Goal: Information Seeking & Learning: Learn about a topic

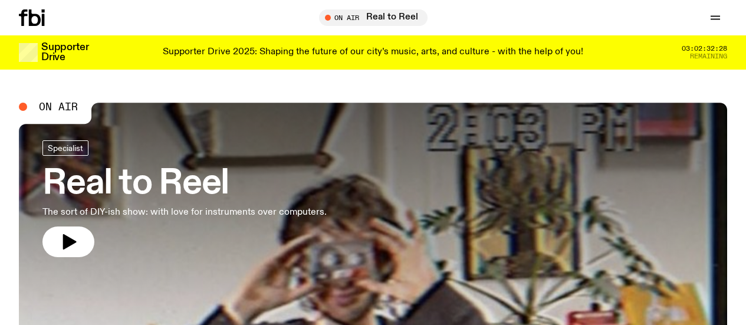
scroll to position [400, 0]
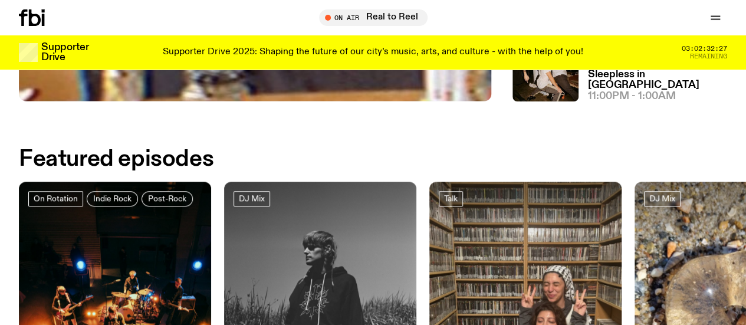
click at [0, 0] on link "Read" at bounding box center [0, 0] width 0 height 0
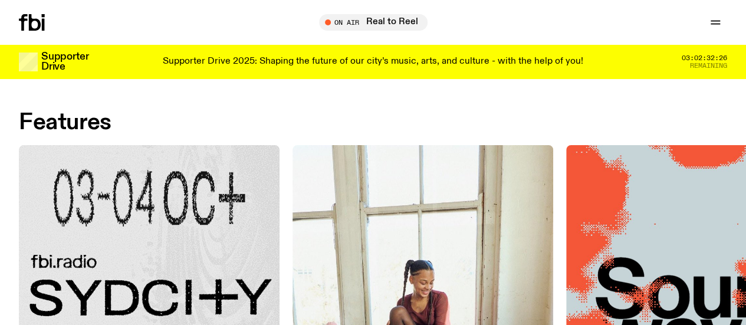
click at [0, 0] on link "Explore" at bounding box center [0, 0] width 0 height 0
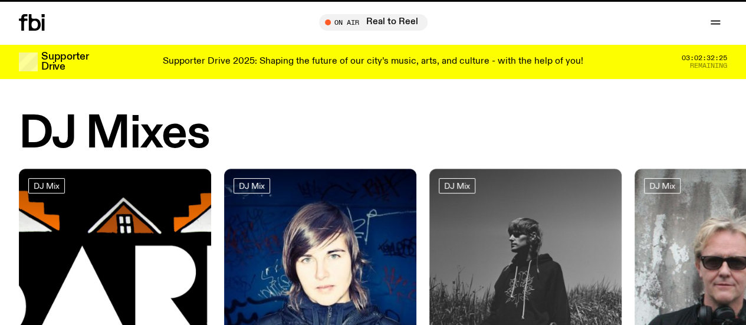
click at [0, 0] on link "Read" at bounding box center [0, 0] width 0 height 0
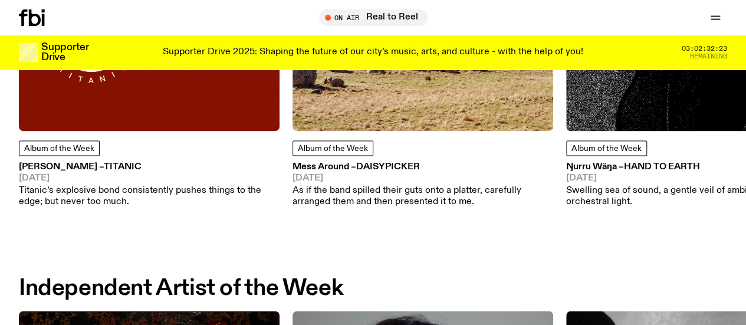
scroll to position [726, 0]
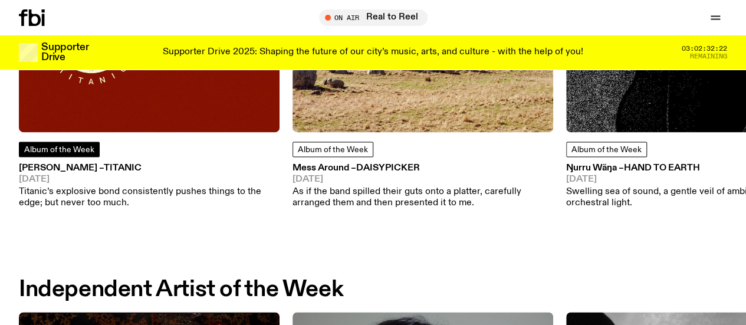
click at [54, 154] on span "Album of the Week" at bounding box center [59, 150] width 70 height 8
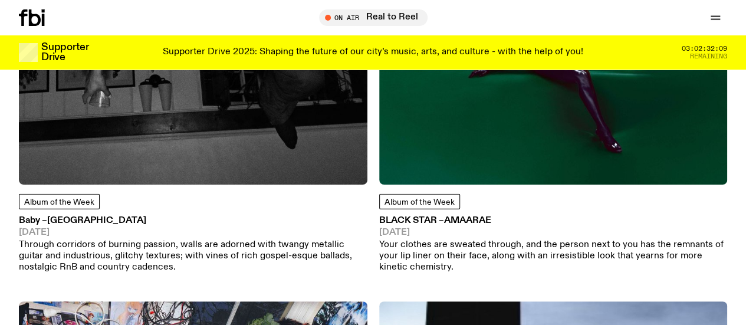
scroll to position [1210, 0]
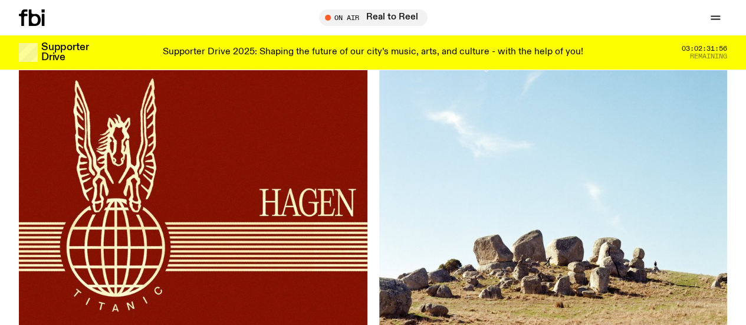
scroll to position [145, 0]
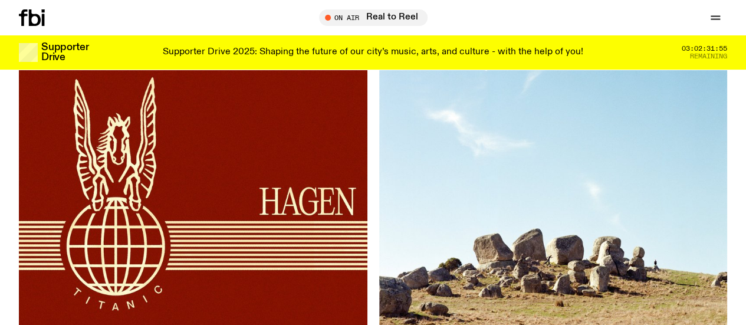
click at [39, 17] on icon at bounding box center [35, 17] width 12 height 17
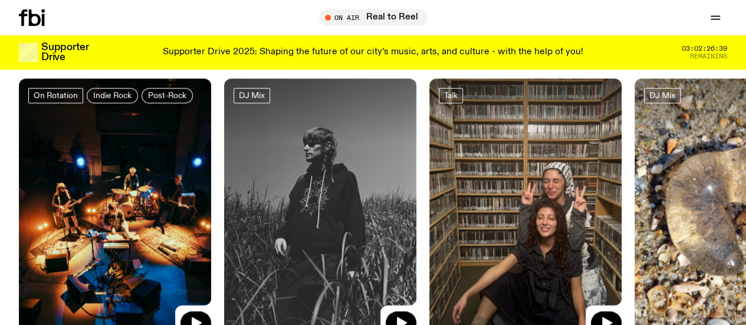
scroll to position [496, 0]
